Goal: Check status: Check status

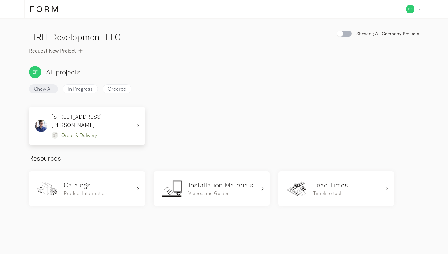
click at [106, 127] on div "[STREET_ADDRESS][PERSON_NAME] Order & Delivery" at bounding box center [83, 125] width 97 height 26
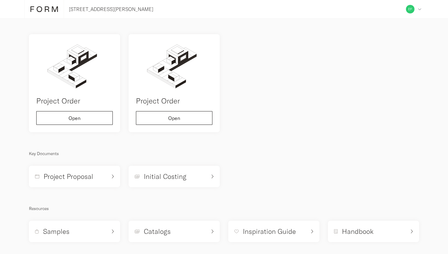
scroll to position [39, 0]
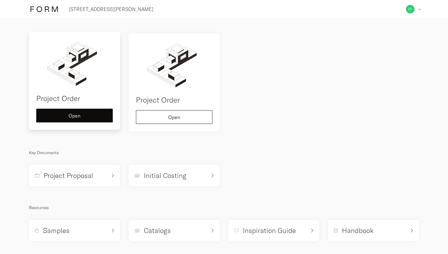
click at [88, 80] on img at bounding box center [74, 63] width 76 height 49
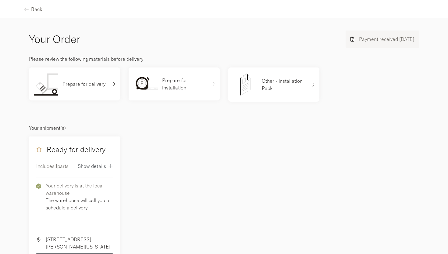
scroll to position [20, 0]
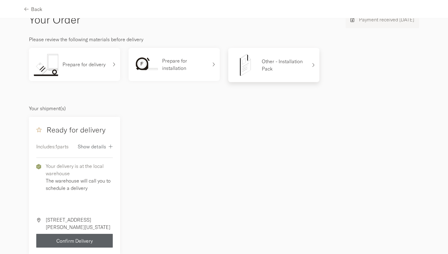
click at [276, 64] on p "Other - Installation Pack" at bounding box center [285, 65] width 46 height 15
click at [74, 72] on div "Prepare for delivery" at bounding box center [71, 64] width 74 height 23
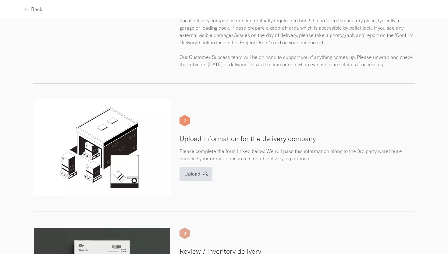
scroll to position [296, 0]
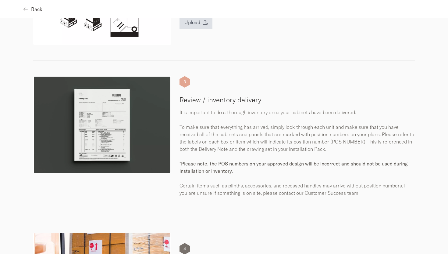
click at [29, 5] on button "Back" at bounding box center [33, 9] width 18 height 14
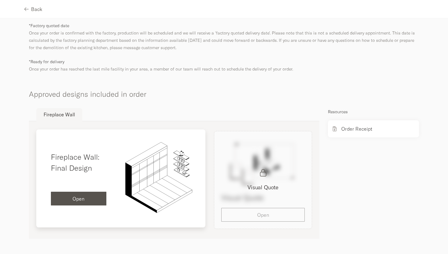
click at [152, 172] on img at bounding box center [159, 176] width 77 height 78
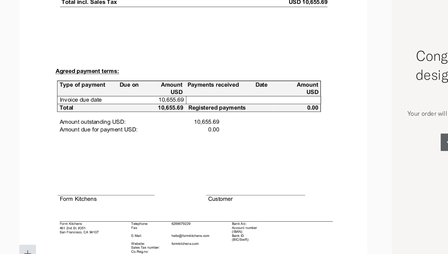
scroll to position [4240, 0]
